Goal: Task Accomplishment & Management: Complete application form

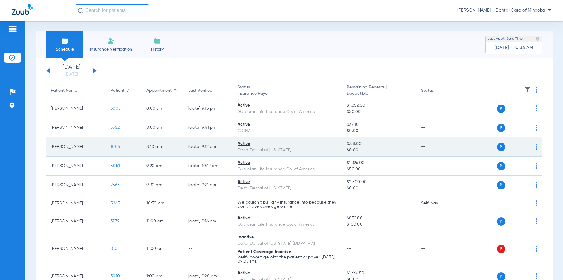
scroll to position [30, 0]
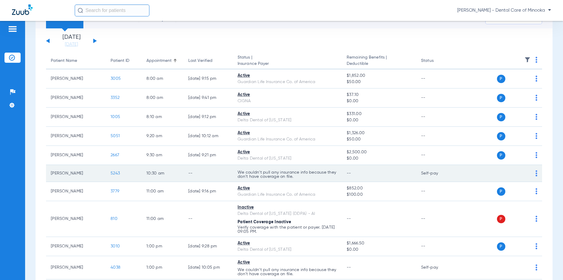
click at [534, 172] on td "P S" at bounding box center [500, 173] width 86 height 17
click at [536, 173] on img at bounding box center [537, 173] width 2 height 6
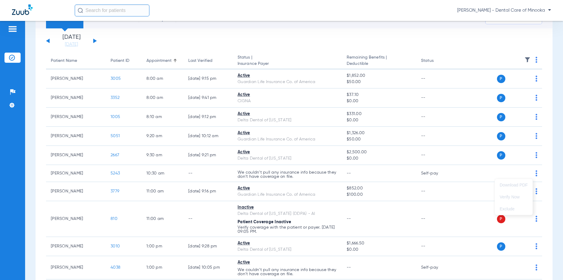
click at [468, 175] on div at bounding box center [281, 140] width 563 height 280
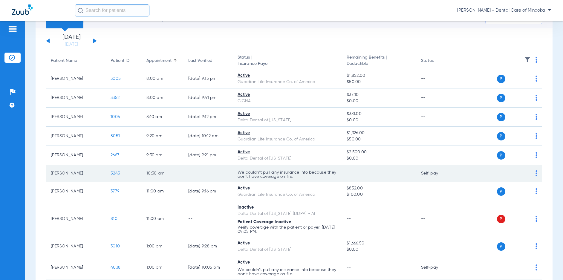
click at [113, 174] on span "5243" at bounding box center [115, 173] width 9 height 4
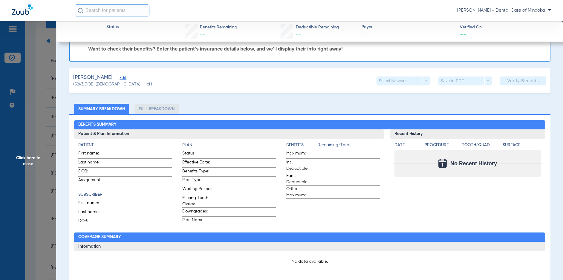
scroll to position [0, 0]
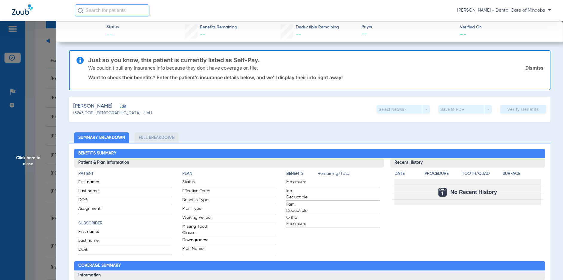
click at [536, 66] on link "Dismiss" at bounding box center [535, 68] width 18 height 6
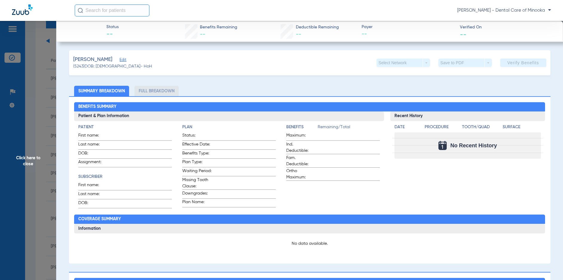
click at [41, 168] on span "Click here to close" at bounding box center [28, 161] width 56 height 280
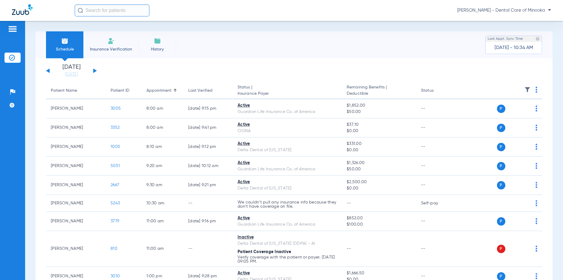
click at [102, 48] on span "Insurance Verification" at bounding box center [111, 49] width 46 height 6
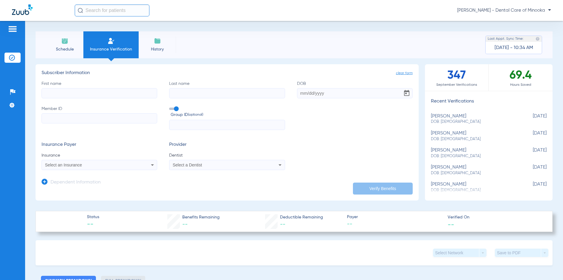
click at [95, 96] on input "First name" at bounding box center [100, 93] width 116 height 10
click at [57, 92] on input "First name Required" at bounding box center [100, 93] width 116 height 10
type input "[PERSON_NAME]"
click at [179, 90] on input "Last name" at bounding box center [227, 93] width 116 height 10
paste input "[PERSON_NAME]"
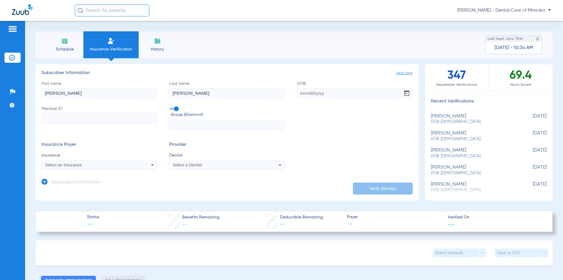
type input "[PERSON_NAME]"
drag, startPoint x: 300, startPoint y: 94, endPoint x: 364, endPoint y: 91, distance: 64.7
click at [300, 94] on input "DOB" at bounding box center [355, 93] width 116 height 10
type input "[DATE]"
click at [44, 119] on input "Member ID" at bounding box center [100, 118] width 116 height 10
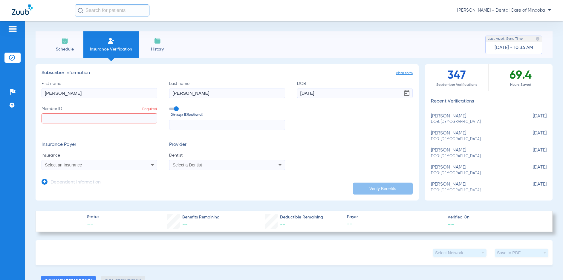
paste input "023381271"
type input "023381271"
click at [184, 126] on input "text" at bounding box center [227, 125] width 116 height 10
click at [70, 167] on span "Select an Insurance" at bounding box center [63, 165] width 37 height 5
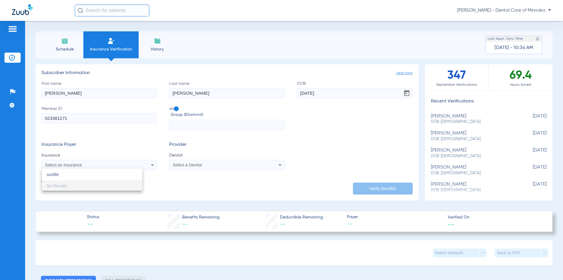
click at [103, 180] on input "sunlife" at bounding box center [92, 175] width 100 height 12
type input "sunlife"
click at [153, 166] on div at bounding box center [281, 140] width 563 height 280
click at [153, 166] on icon at bounding box center [152, 164] width 7 height 7
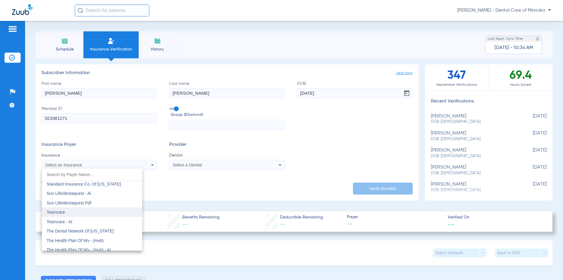
scroll to position [3259, 0]
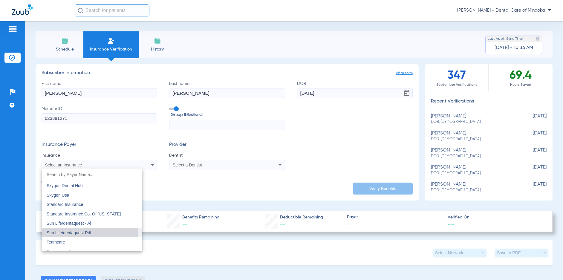
click at [74, 231] on span "Sun Life/dentaquest Pdf" at bounding box center [69, 233] width 45 height 5
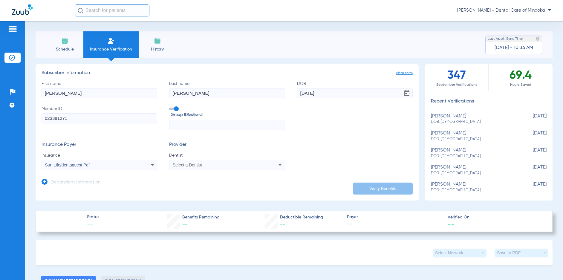
click at [101, 169] on mat-select "Sun Life/dentaquest Pdf" at bounding box center [100, 165] width 116 height 10
click at [102, 166] on div "Sun Life/dentaquest Pdf" at bounding box center [88, 165] width 87 height 4
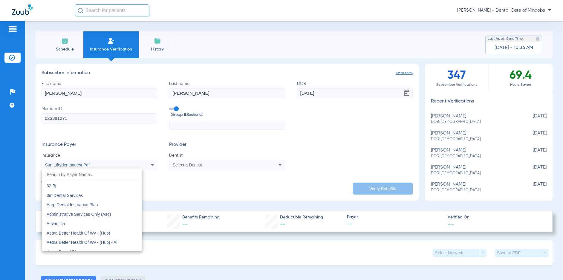
scroll to position [3246, 0]
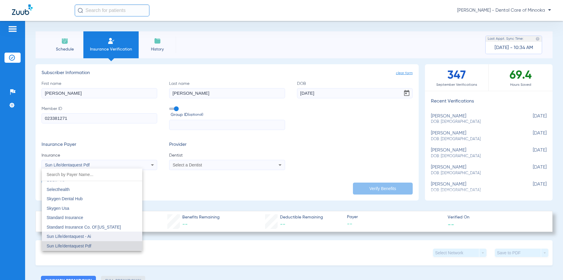
click at [83, 234] on span "Sun Life/dentaquest - Ai" at bounding box center [69, 236] width 45 height 5
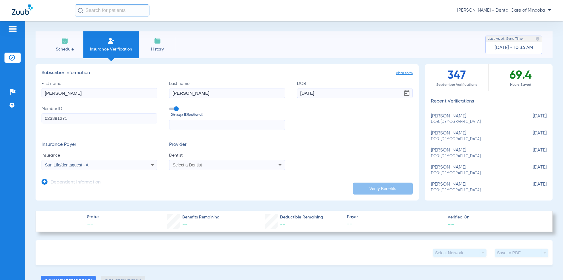
click at [208, 167] on div "Select a Dentist" at bounding box center [227, 164] width 115 height 7
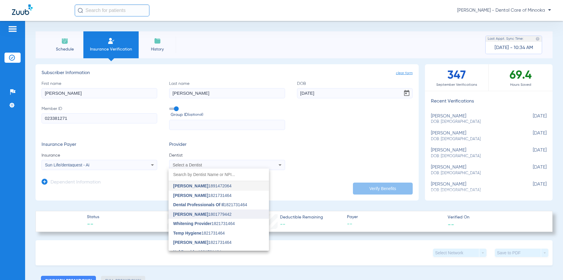
click at [190, 216] on span "[PERSON_NAME]" at bounding box center [190, 214] width 35 height 5
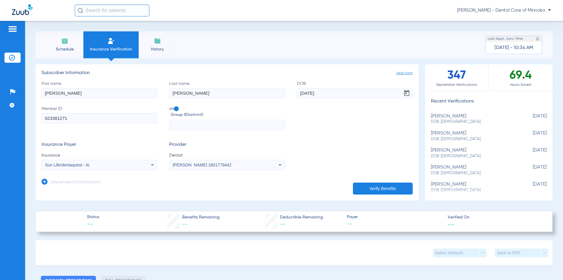
click at [361, 189] on button "Verify Benefits" at bounding box center [383, 189] width 60 height 12
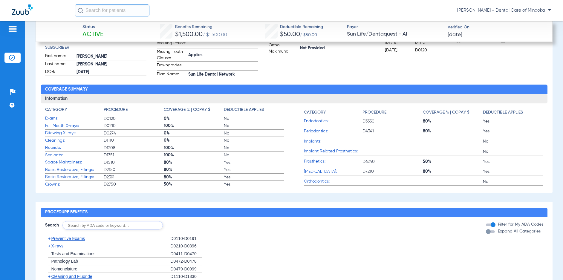
scroll to position [329, 0]
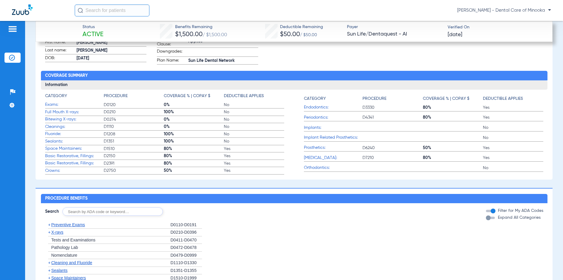
click at [51, 228] on span "+" at bounding box center [48, 224] width 6 height 7
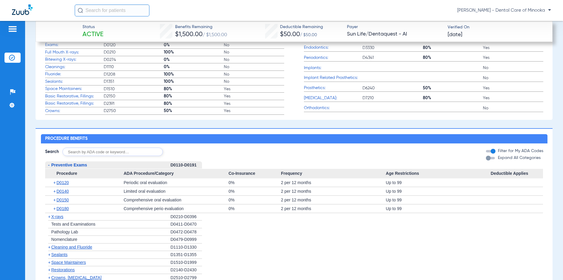
scroll to position [419, 0]
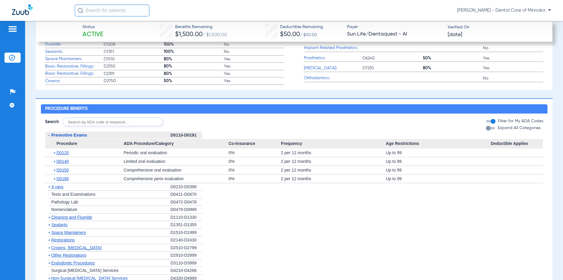
click at [49, 220] on span "+" at bounding box center [49, 217] width 2 height 5
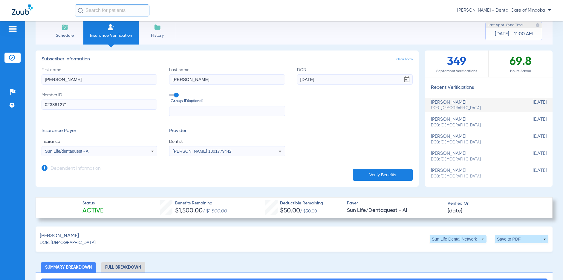
scroll to position [0, 0]
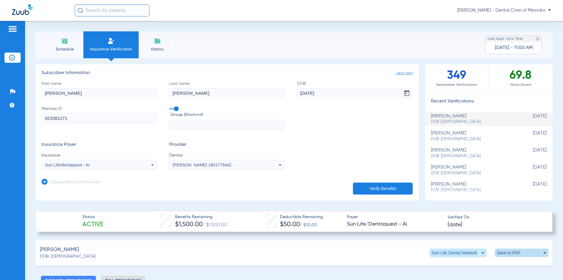
click at [515, 252] on span at bounding box center [522, 253] width 14 height 14
click at [467, 263] on span "Save to PDF" at bounding box center [473, 264] width 24 height 4
click at [546, 25] on div "Schedule Insurance Verification History Last Appt. Sync Time: [DATE] - 11:00 AM…" at bounding box center [294, 150] width 538 height 259
